Goal: Complete application form

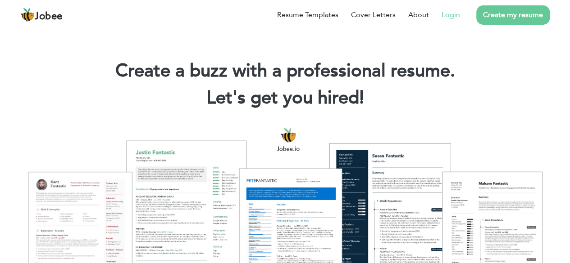
click at [447, 14] on link "Login" at bounding box center [450, 14] width 18 height 11
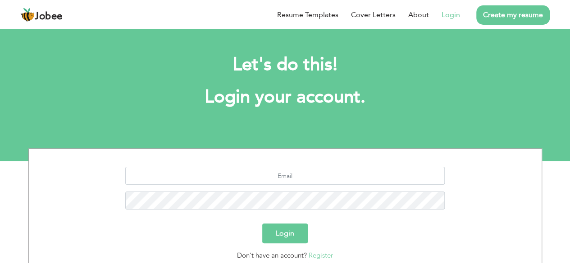
scroll to position [78, 0]
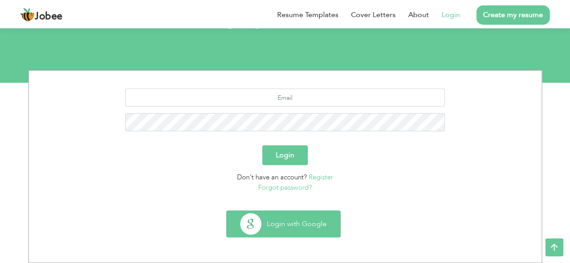
click at [317, 222] on button "Login with Google" at bounding box center [282, 224] width 113 height 26
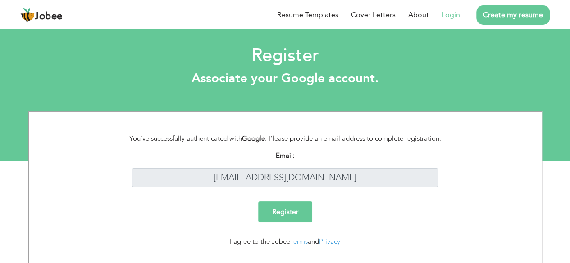
scroll to position [20, 0]
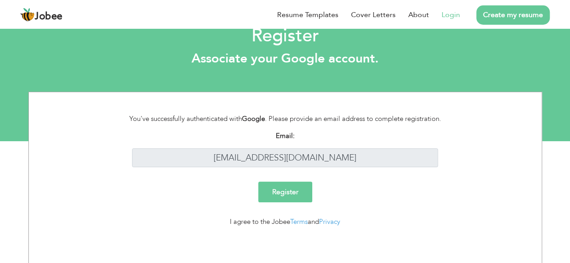
click at [281, 190] on input "Register" at bounding box center [285, 192] width 54 height 21
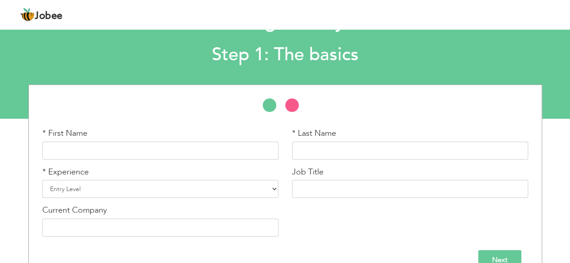
scroll to position [48, 0]
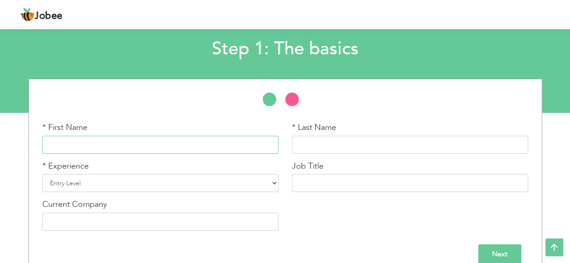
click at [156, 144] on input "text" at bounding box center [160, 145] width 236 height 18
type input "Usman"
click at [317, 143] on input "text" at bounding box center [410, 145] width 236 height 18
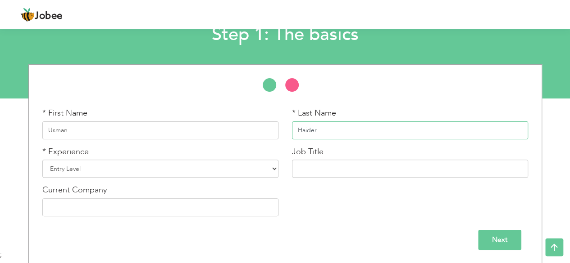
type input "Haider"
click at [152, 165] on select "Entry Level Less than 1 Year 1 Year 2 Years 3 Years 4 Years 5 Years 6 Years 7 Y…" at bounding box center [160, 169] width 236 height 18
click at [502, 238] on input "Next" at bounding box center [499, 240] width 43 height 20
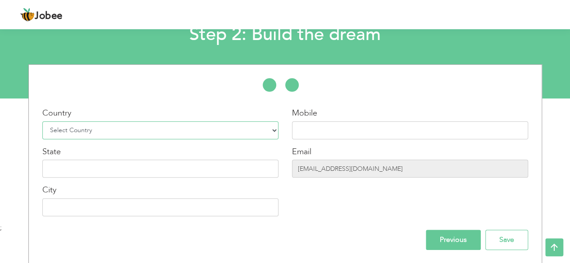
click at [209, 130] on select "Select Country Afghanistan Albania Algeria American Samoa Andorra Angola Anguil…" at bounding box center [160, 131] width 236 height 18
select select "166"
click at [42, 122] on select "Select Country Afghanistan Albania Algeria American Samoa Andorra Angola Anguil…" at bounding box center [160, 131] width 236 height 18
click at [176, 172] on input "text" at bounding box center [160, 169] width 236 height 18
click at [50, 169] on input "pakistan" at bounding box center [160, 169] width 236 height 18
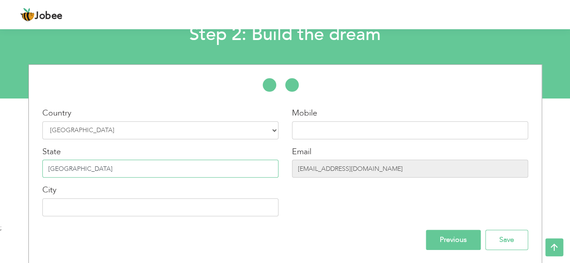
type input "[GEOGRAPHIC_DATA]"
click at [55, 203] on input "text" at bounding box center [160, 208] width 236 height 18
type input "[PERSON_NAME]"
type input "03075224745"
click at [502, 238] on input "Save" at bounding box center [506, 240] width 43 height 20
